Goal: Navigation & Orientation: Find specific page/section

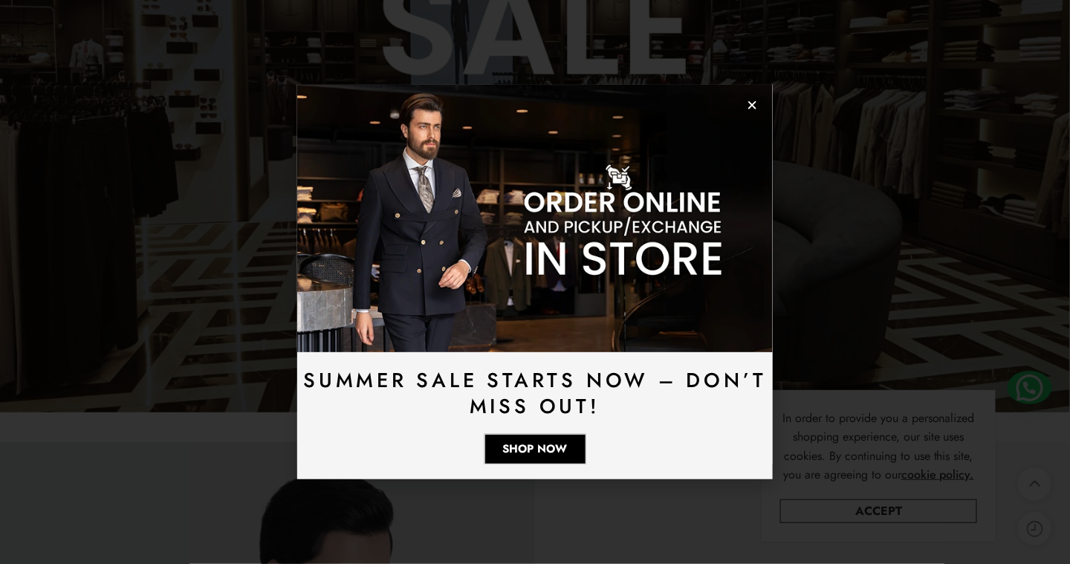
scroll to position [1560, 0]
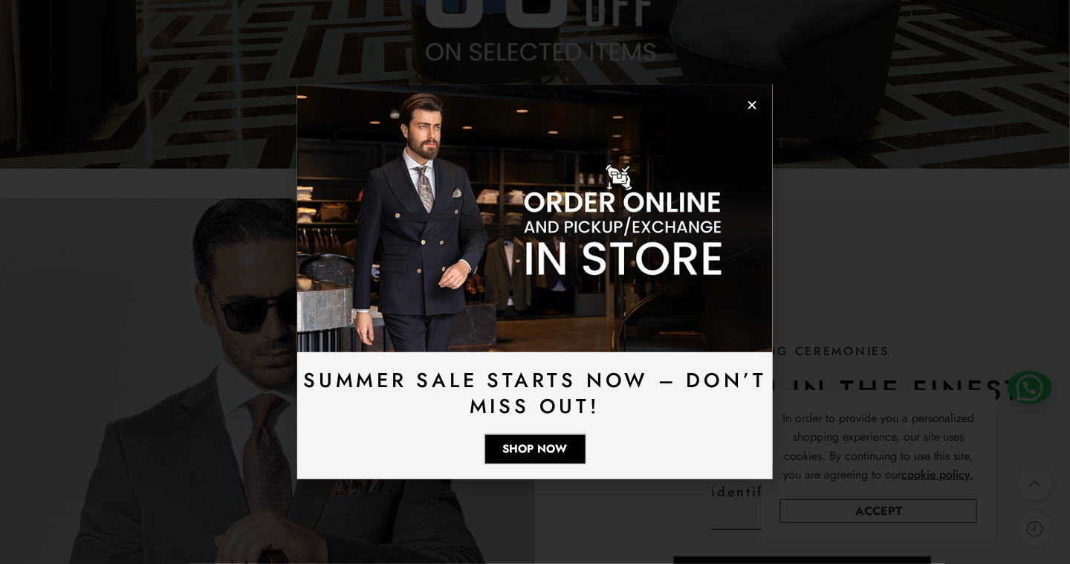
click at [749, 105] on icon "Close" at bounding box center [751, 105] width 11 height 11
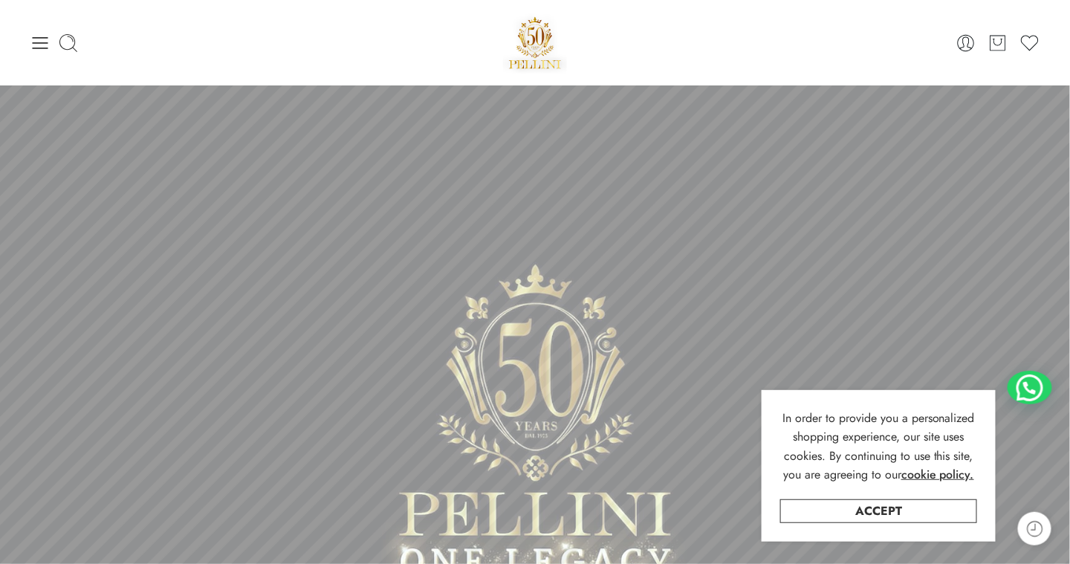
scroll to position [0, 0]
click at [35, 47] on icon at bounding box center [40, 43] width 21 height 21
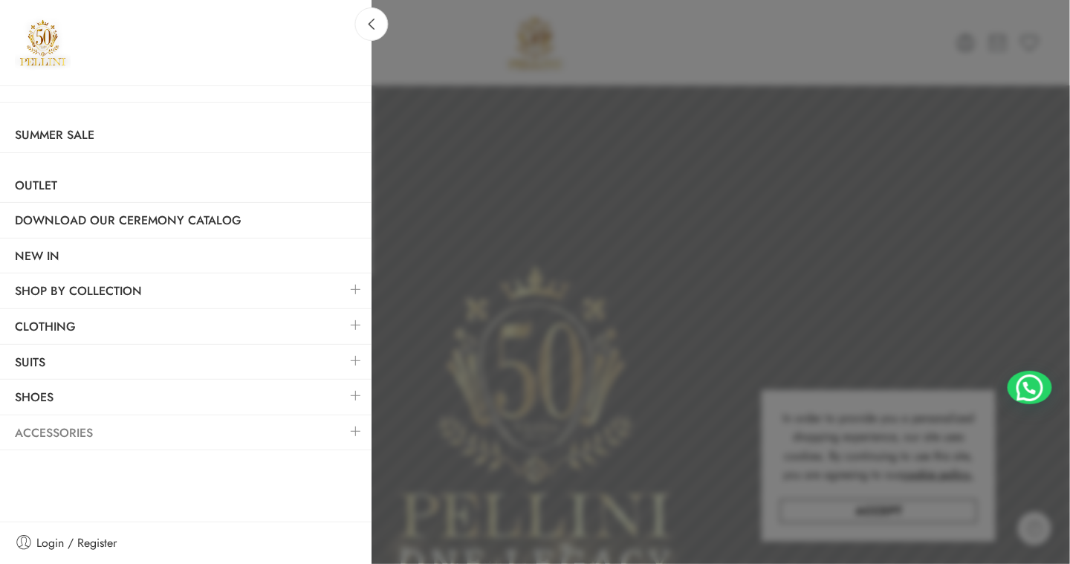
click at [59, 426] on link "Accessories" at bounding box center [185, 433] width 371 height 34
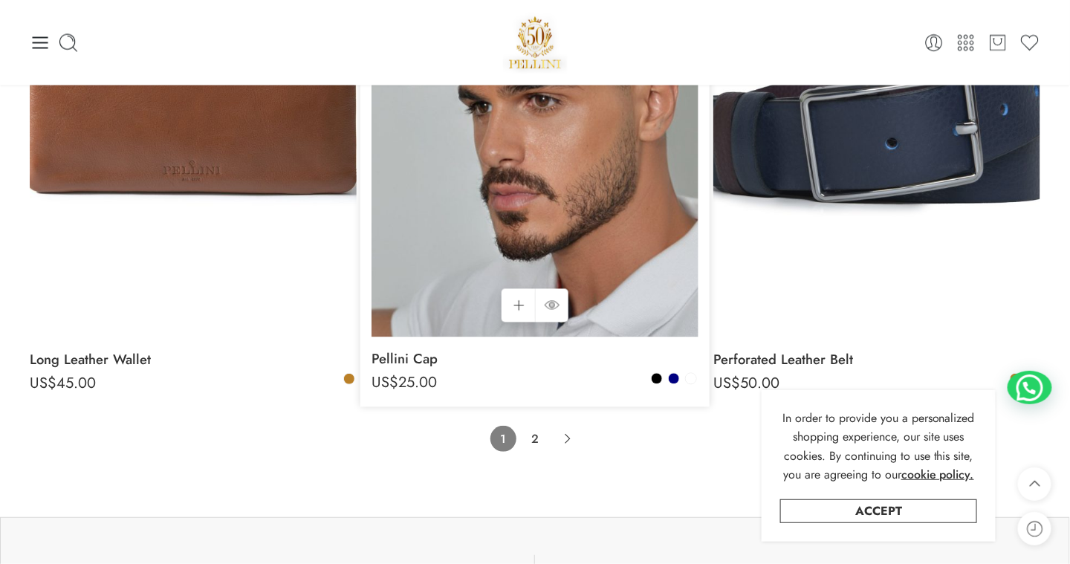
scroll to position [10176, 0]
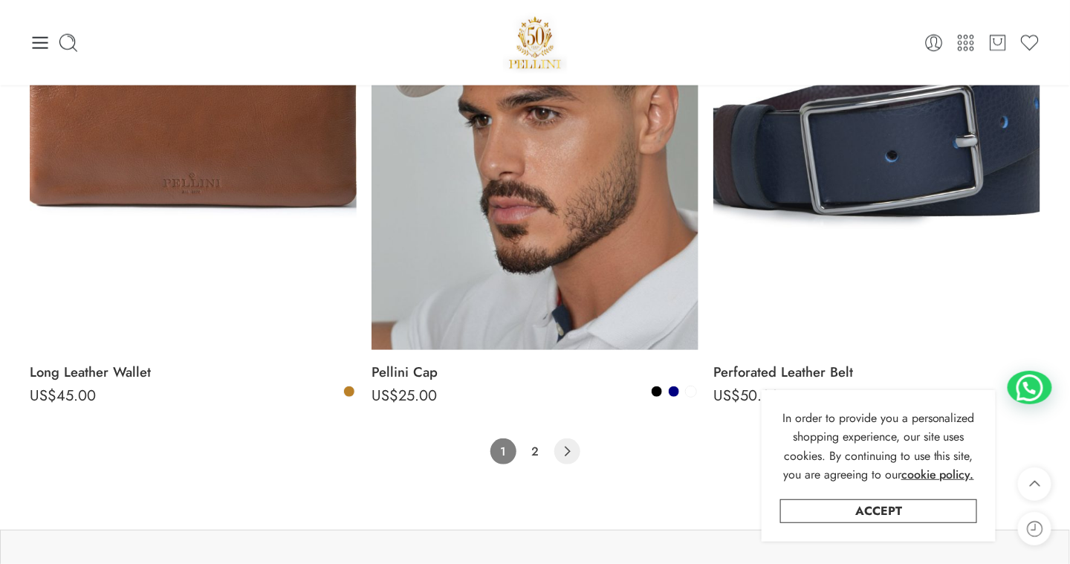
click at [560, 462] on icon "Product Pagination" at bounding box center [567, 451] width 26 height 26
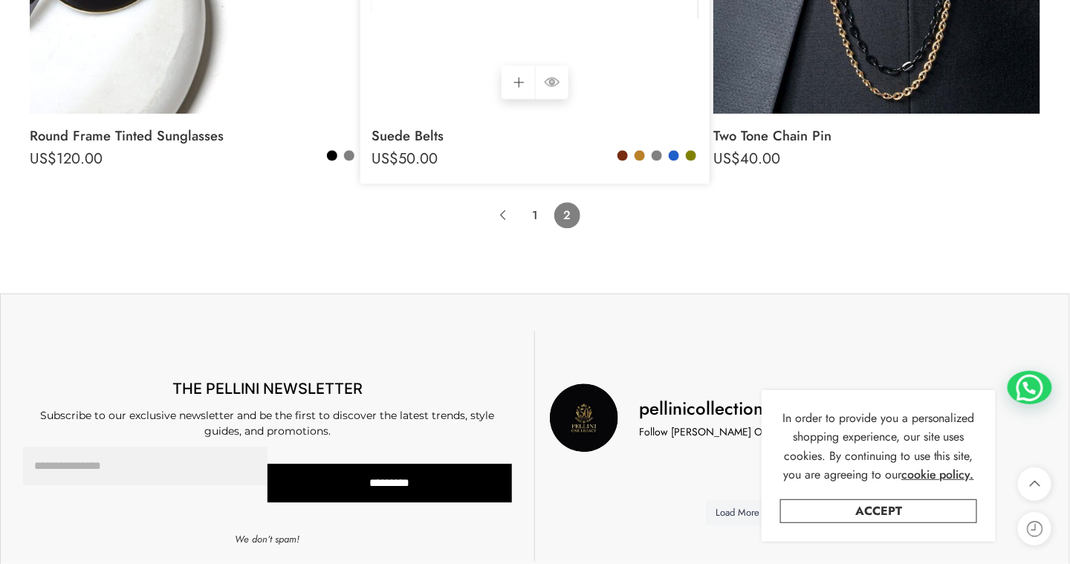
scroll to position [1081, 0]
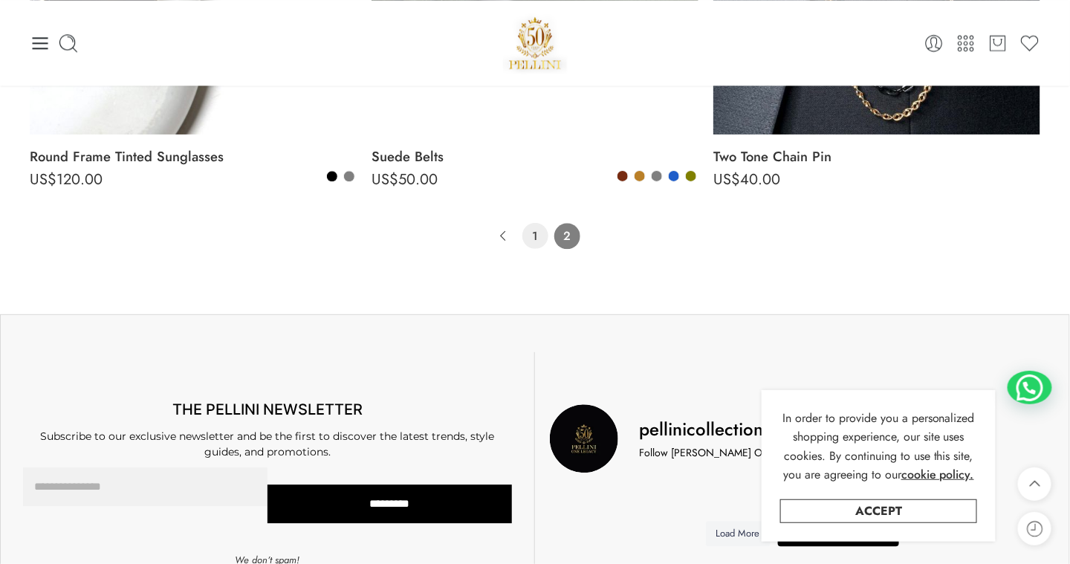
click at [540, 238] on link "1" at bounding box center [535, 236] width 26 height 26
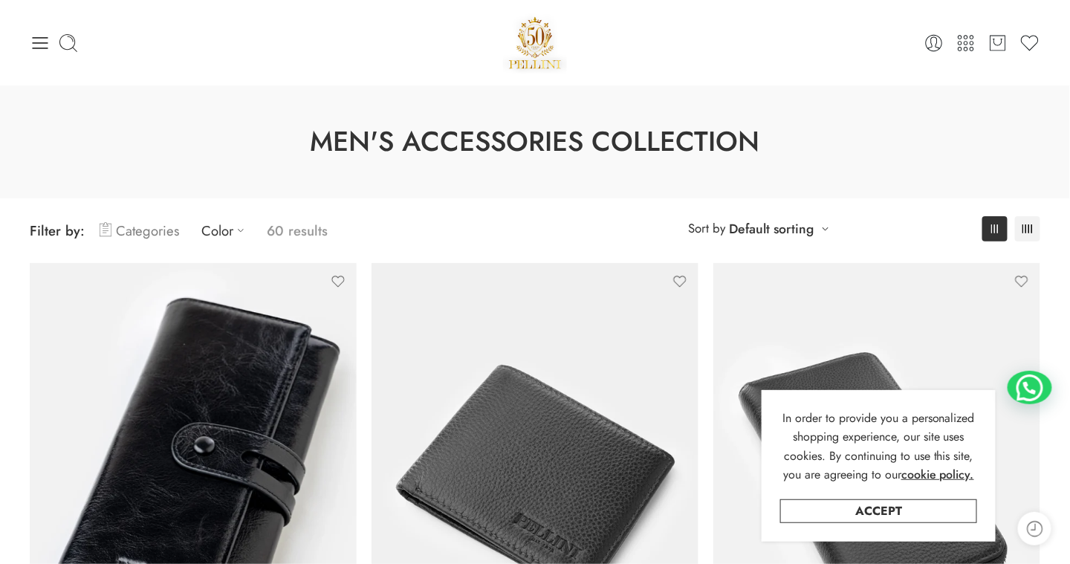
click at [155, 230] on link "Categories" at bounding box center [139, 230] width 79 height 35
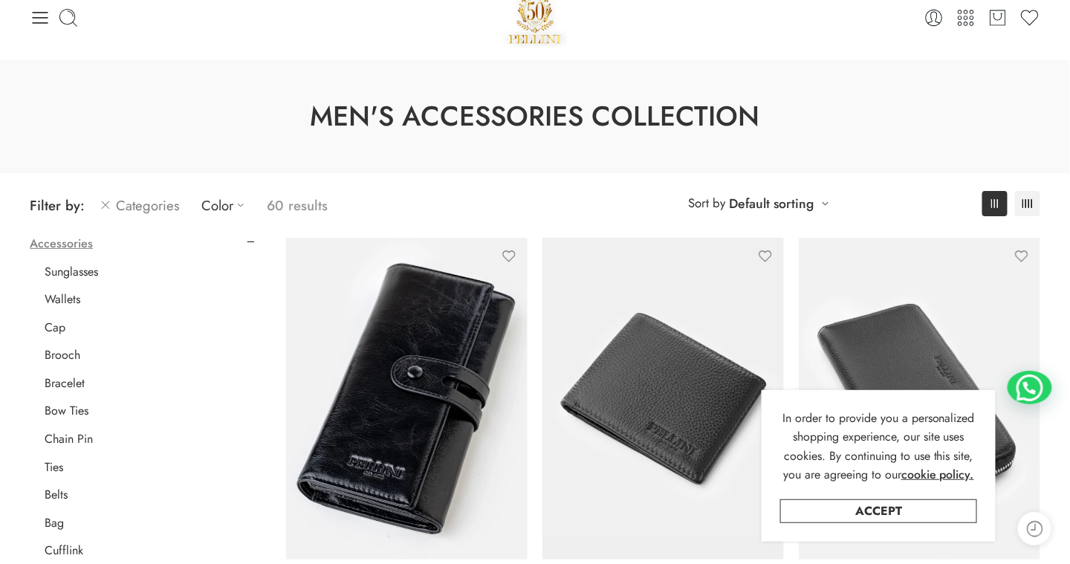
scroll to position [74, 0]
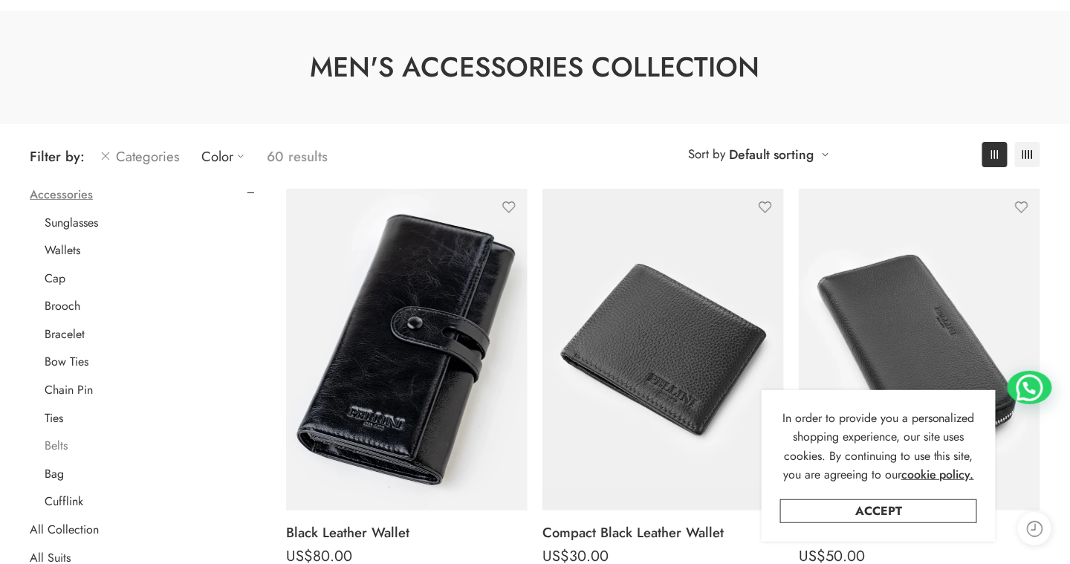
click at [62, 443] on link "Belts" at bounding box center [56, 445] width 23 height 15
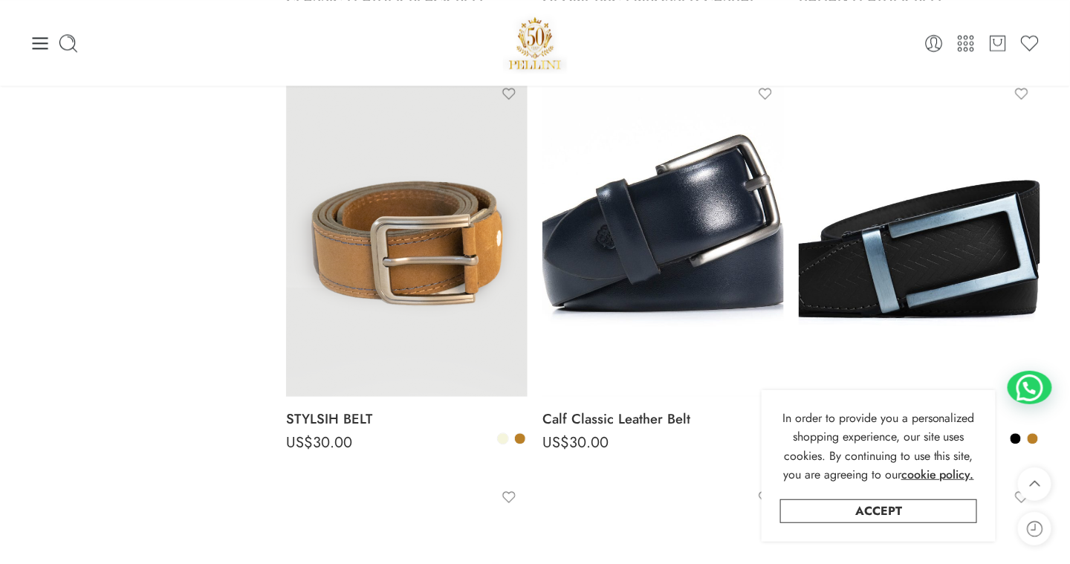
scroll to position [1007, 0]
